Goal: Task Accomplishment & Management: Complete application form

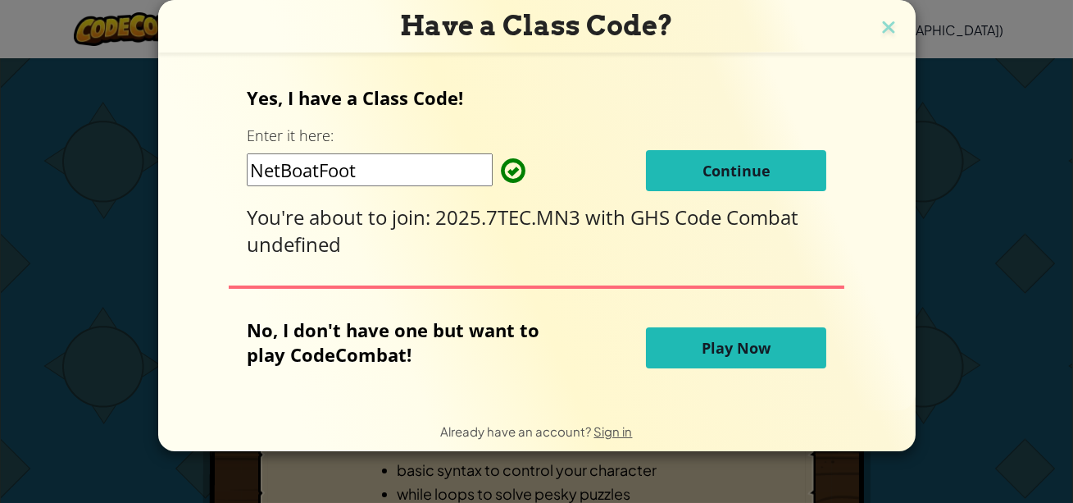
click at [725, 164] on span "Continue" at bounding box center [737, 171] width 68 height 20
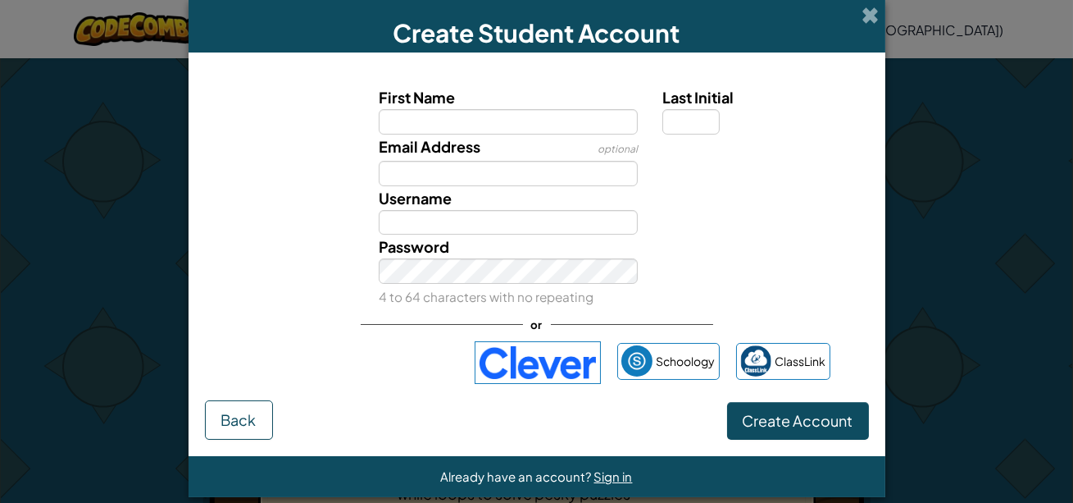
click at [337, 380] on div "Schoology ClassLink" at bounding box center [536, 362] width 587 height 43
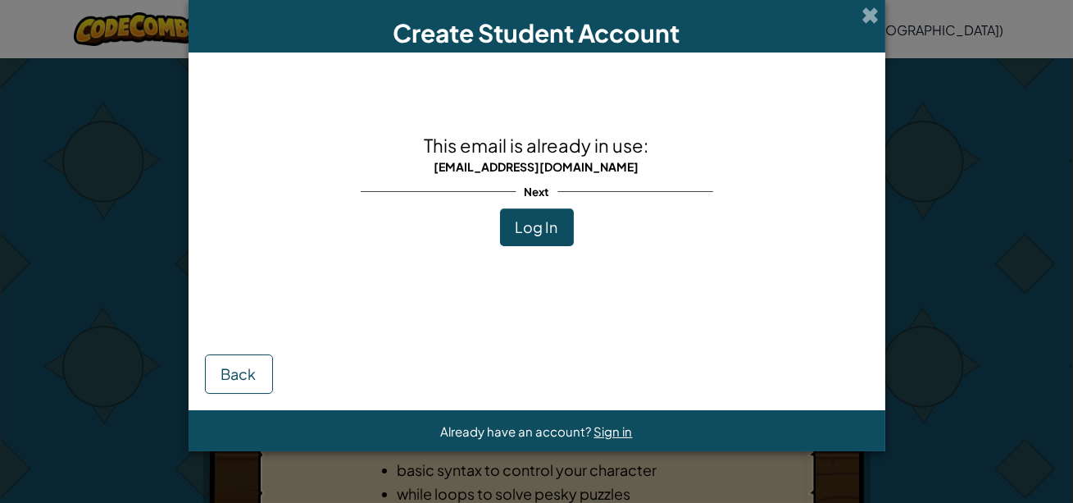
click at [546, 218] on span "Log In" at bounding box center [537, 226] width 43 height 19
